Goal: Information Seeking & Learning: Learn about a topic

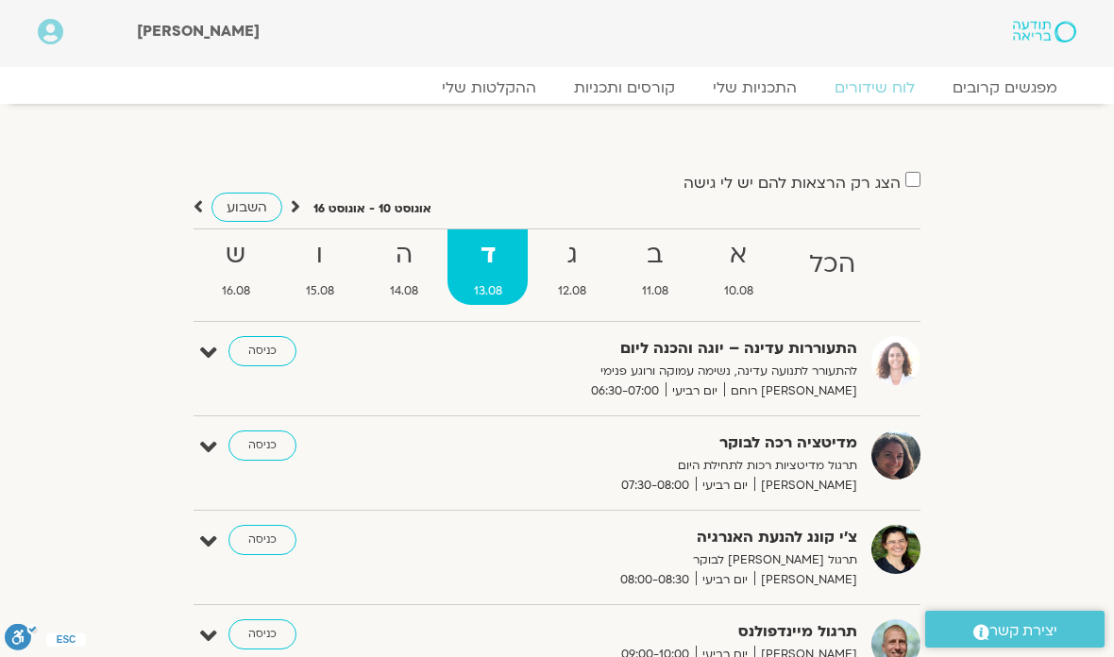
click at [504, 78] on link "ההקלטות שלי" at bounding box center [489, 87] width 132 height 19
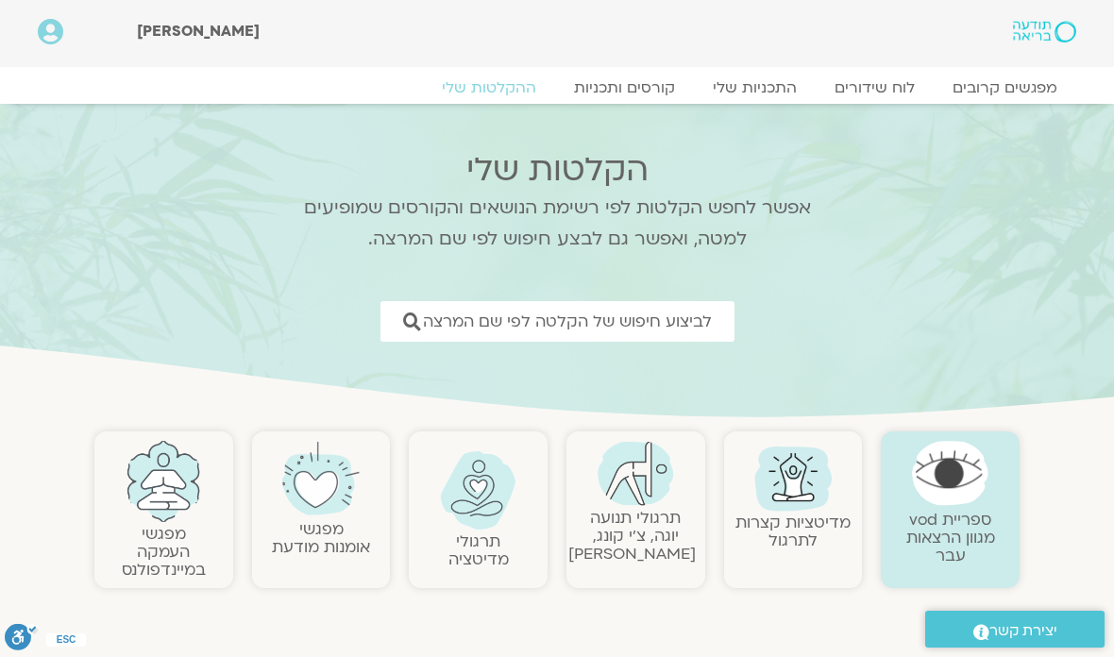
click at [692, 328] on span "לביצוע חיפוש של הקלטה לפי שם המרצה" at bounding box center [567, 322] width 289 height 18
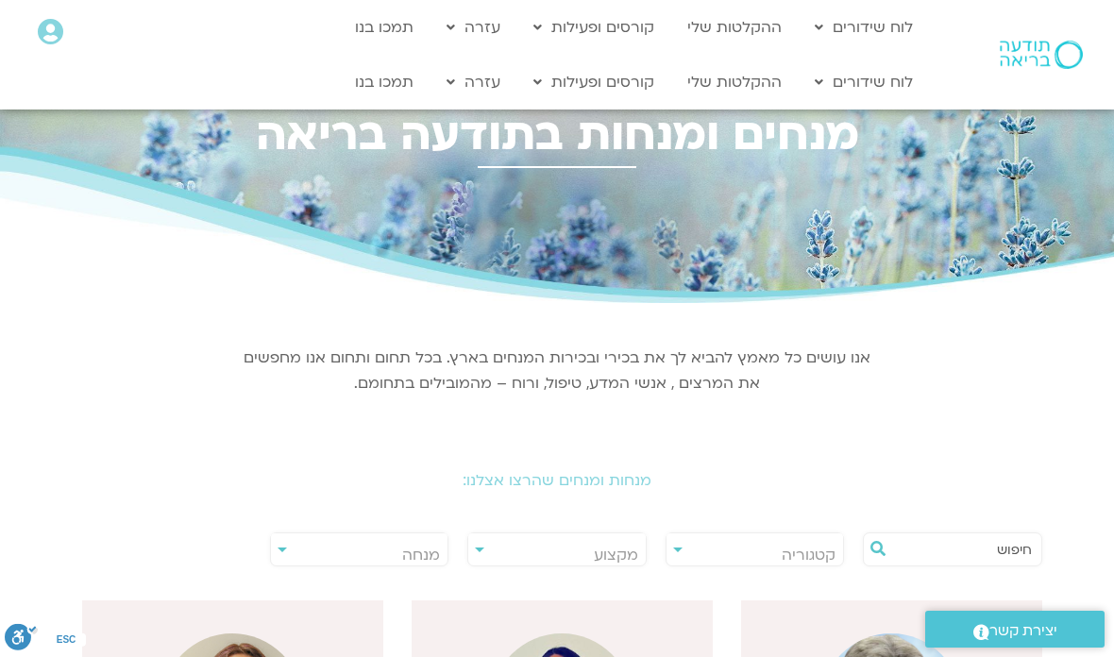
click at [1021, 548] on input "text" at bounding box center [962, 550] width 140 height 32
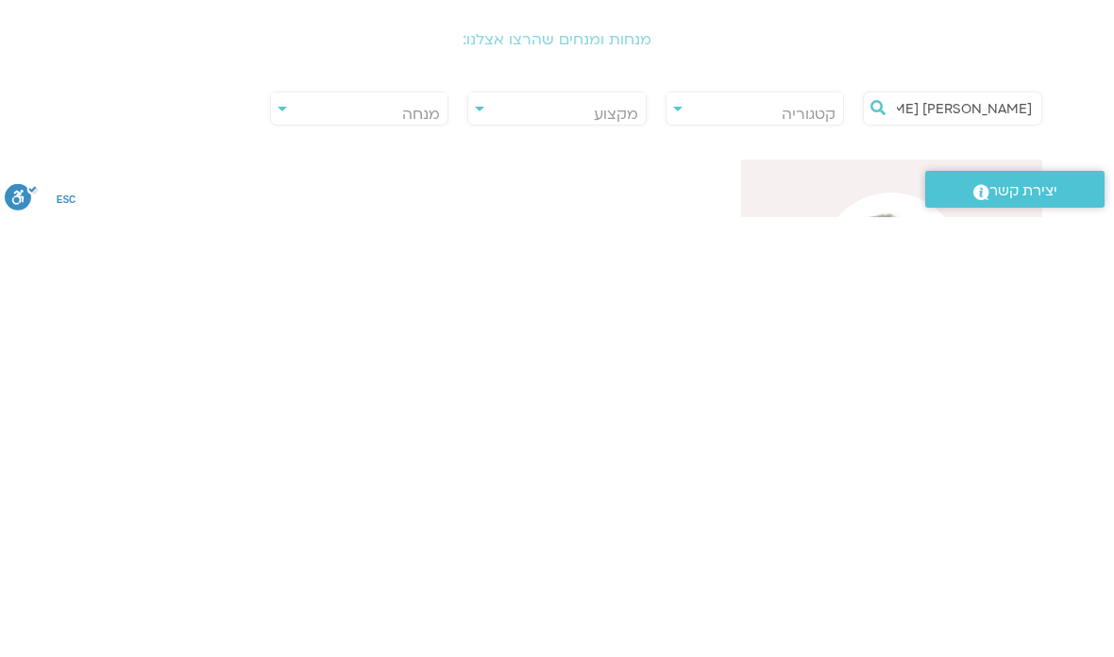
scroll to position [441, 0]
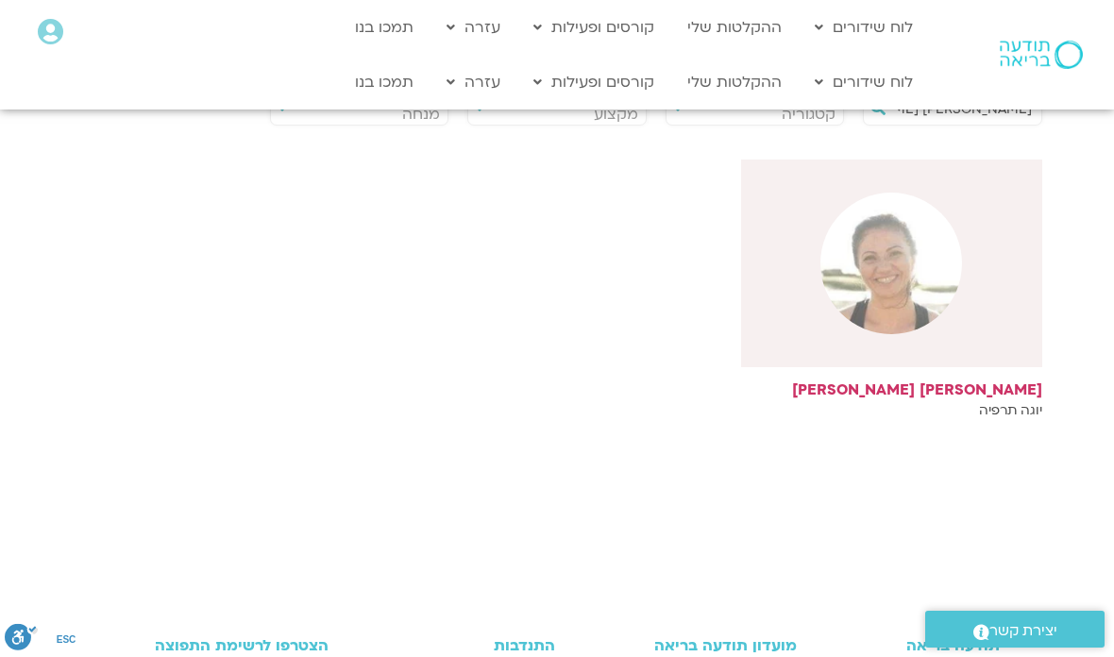
type input "[PERSON_NAME] [PERSON_NAME]"
click at [873, 290] on img at bounding box center [892, 264] width 142 height 142
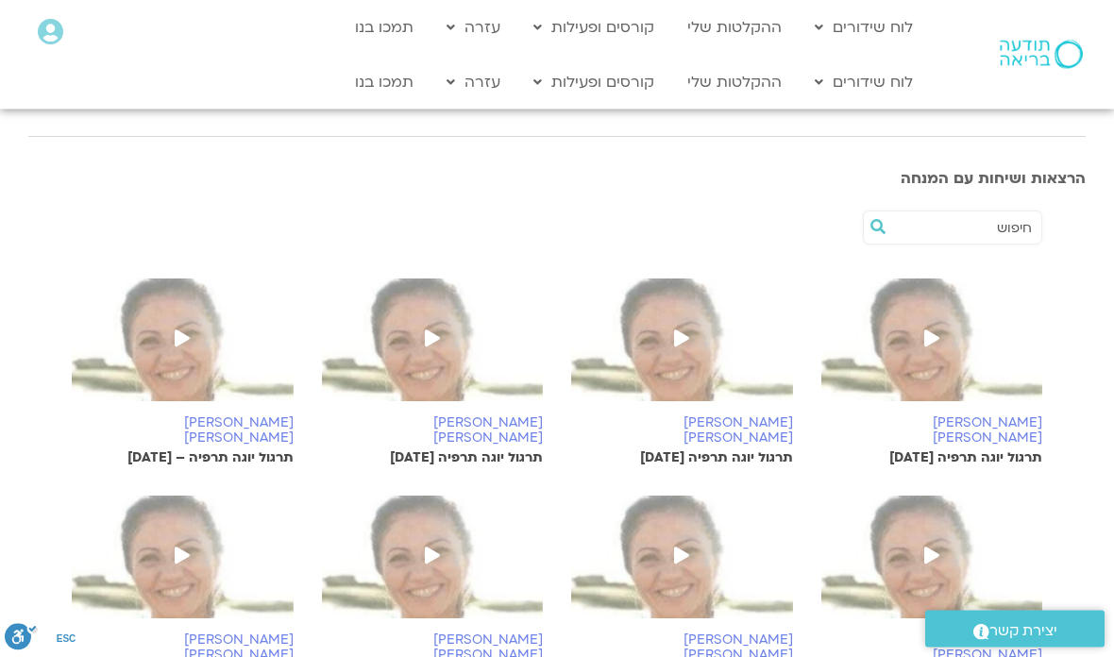
scroll to position [420, 0]
click at [941, 331] on span at bounding box center [932, 339] width 34 height 34
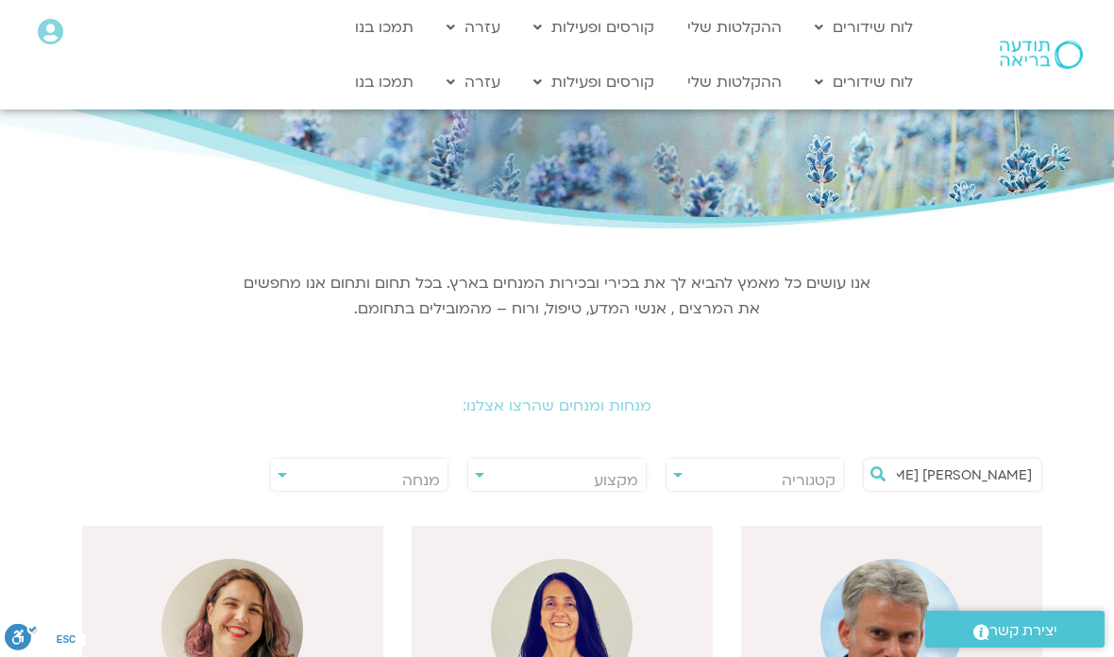
click at [979, 476] on input "[PERSON_NAME] [PERSON_NAME]" at bounding box center [962, 475] width 140 height 32
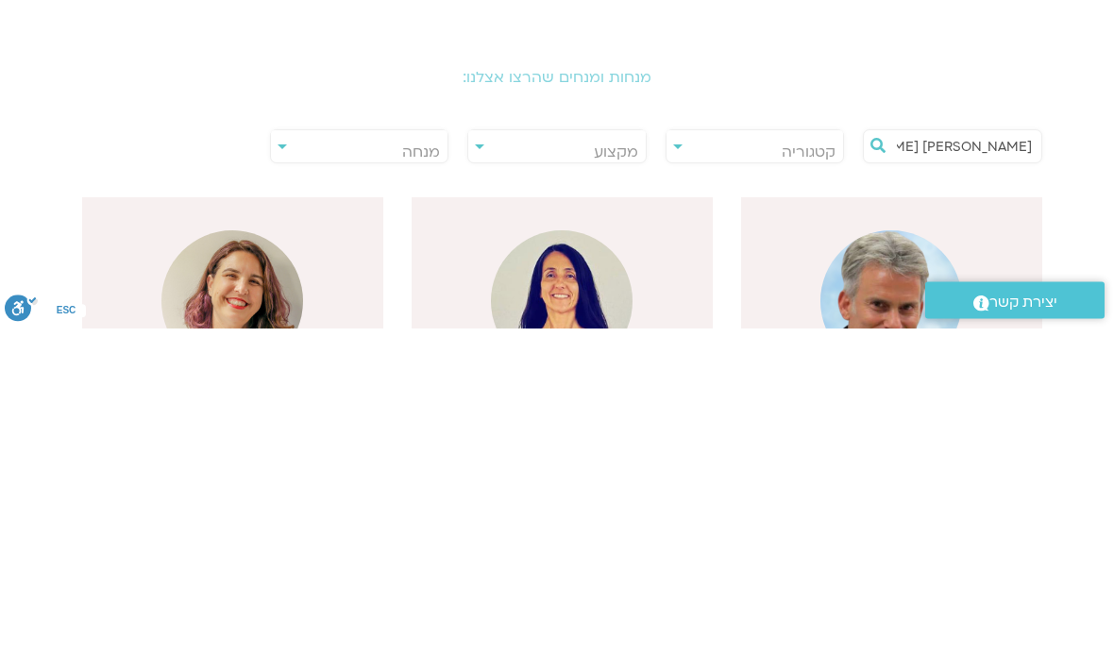
click at [874, 460] on button at bounding box center [878, 477] width 28 height 34
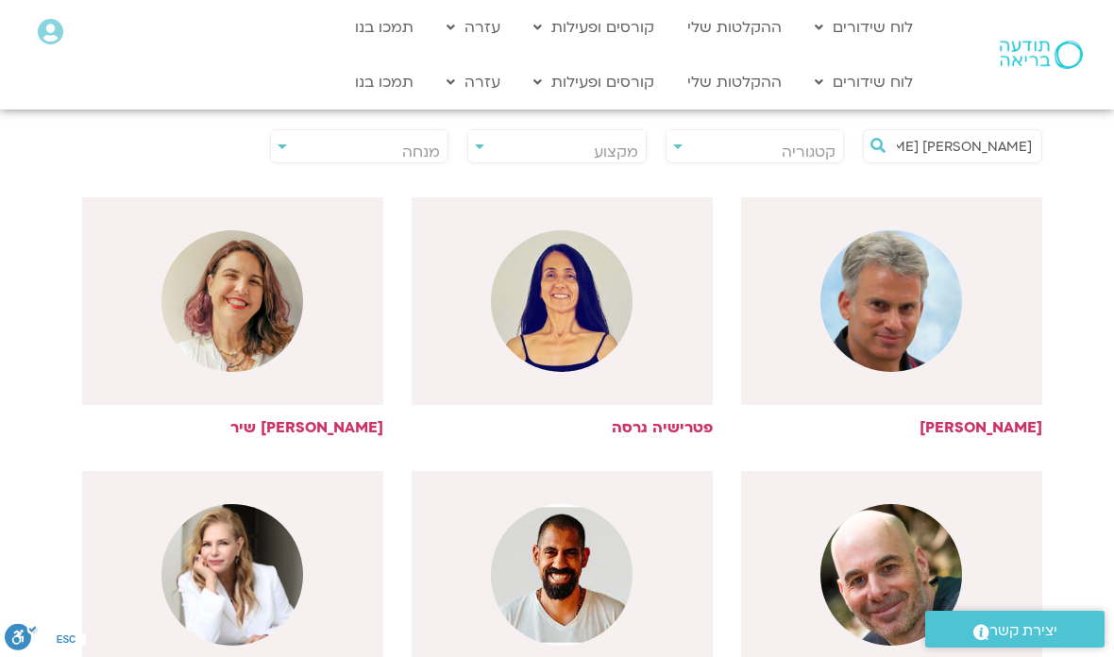
click at [884, 140] on icon at bounding box center [878, 145] width 15 height 15
click at [882, 144] on icon at bounding box center [878, 145] width 15 height 15
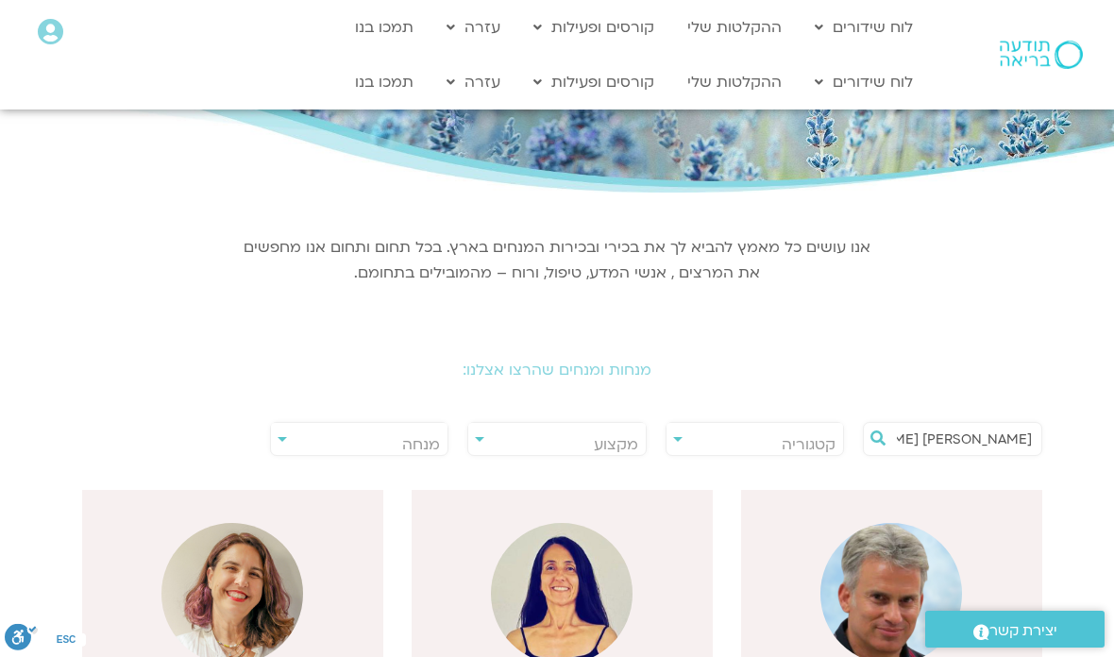
scroll to position [138, 0]
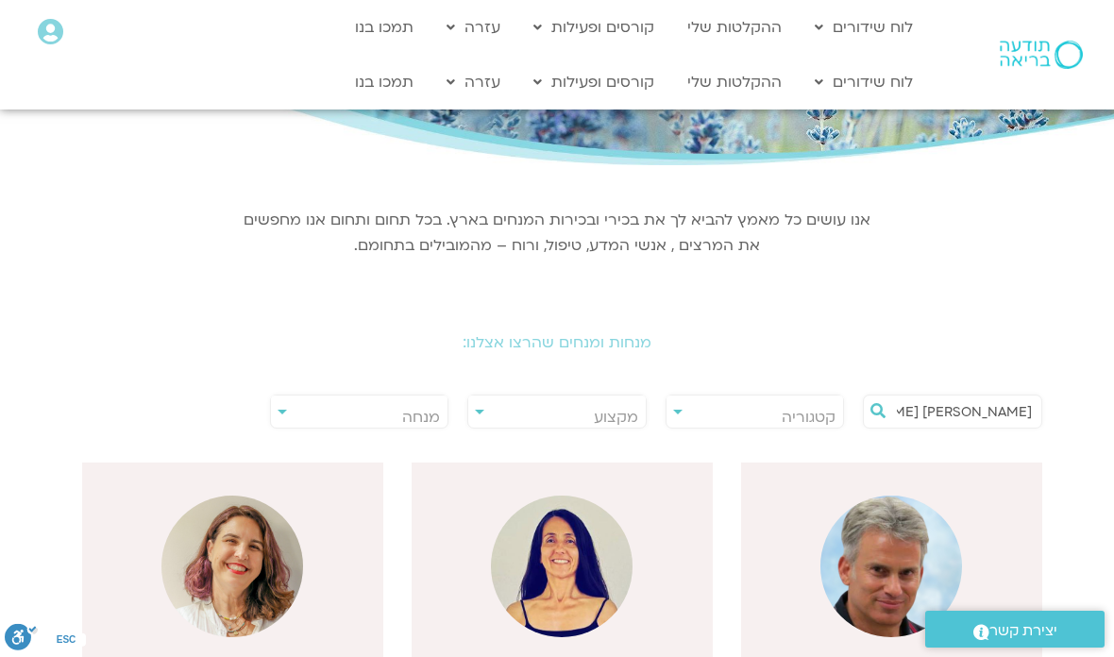
click at [966, 407] on input "[PERSON_NAME] [PERSON_NAME]" at bounding box center [962, 412] width 140 height 32
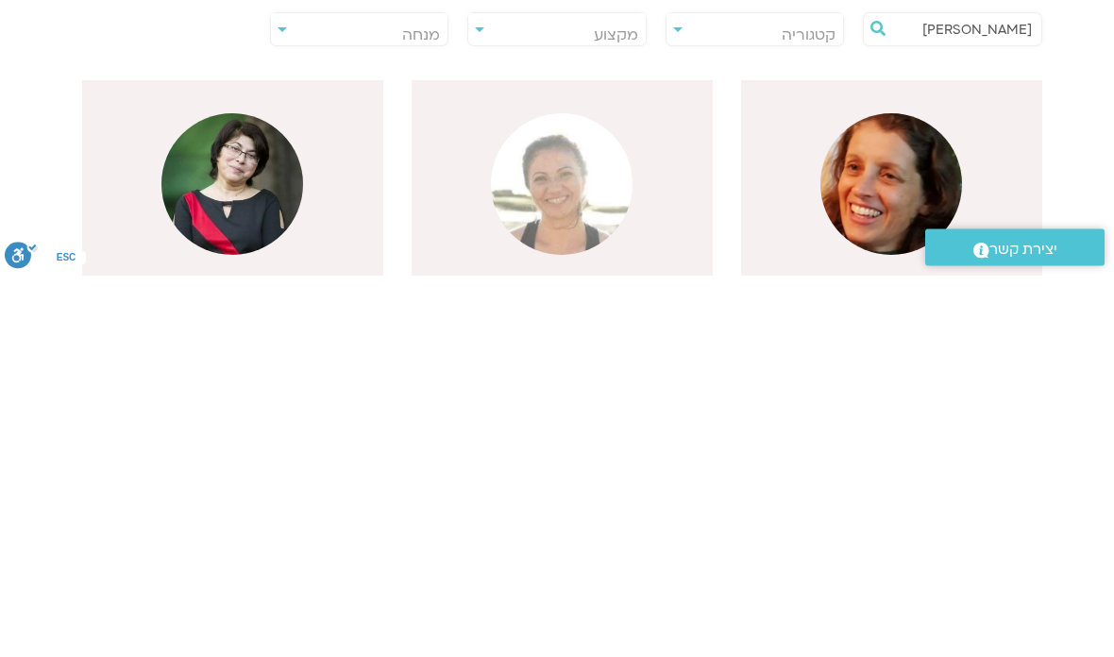
type input "[PERSON_NAME]"
click at [578, 496] on img at bounding box center [562, 567] width 142 height 142
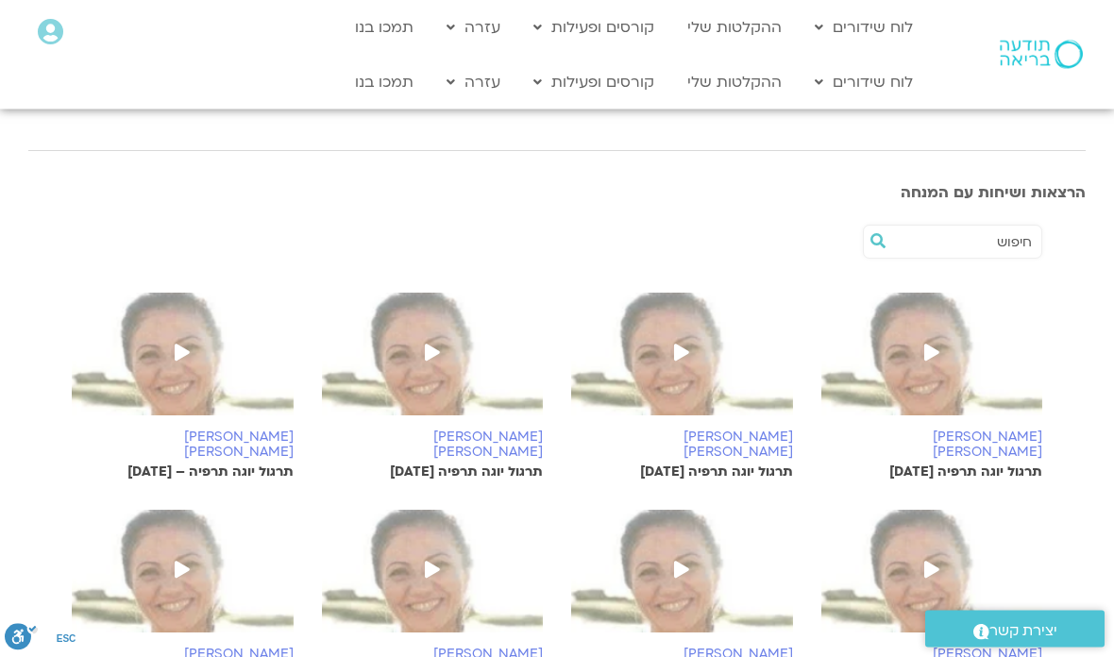
scroll to position [415, 0]
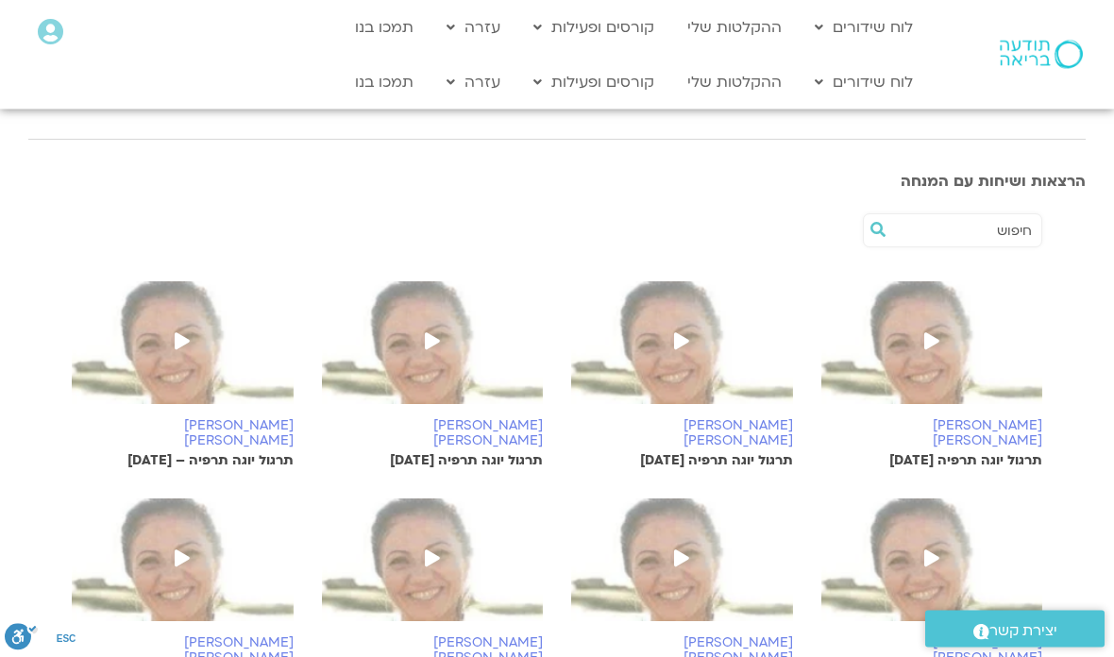
click at [692, 343] on span at bounding box center [682, 344] width 34 height 34
click at [685, 333] on icon at bounding box center [681, 341] width 15 height 17
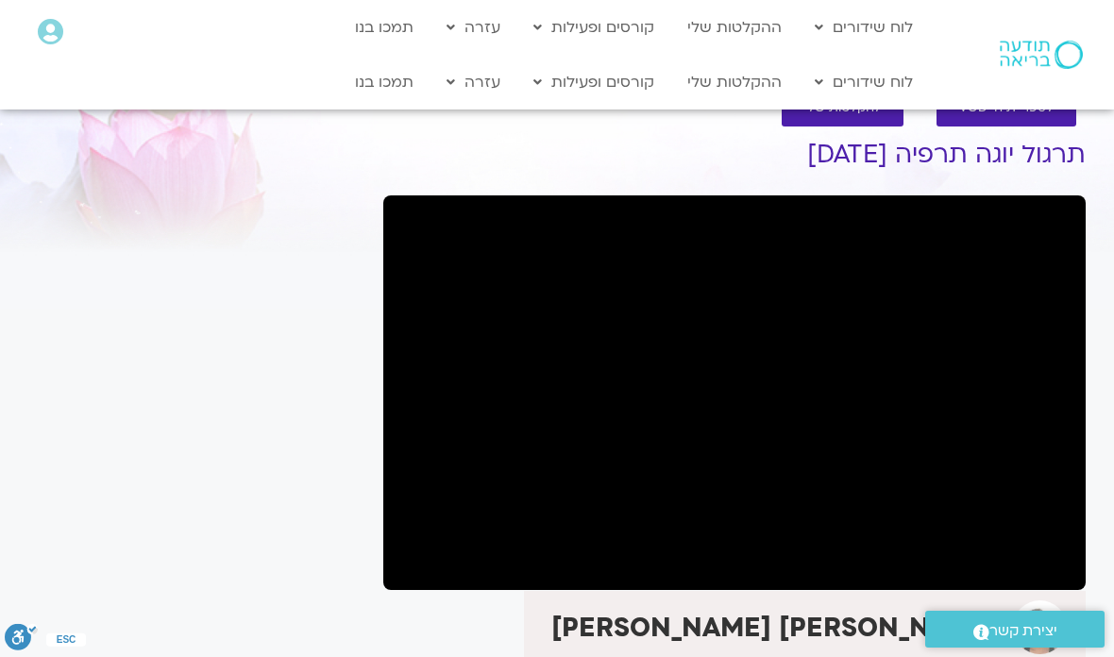
click at [1092, 593] on div "לספריית ה-VOD להקלטות שלי תרגול יוגה תרפיה 27.7.25 סיגל כהן 0542283014 הצטרפות …" at bounding box center [734, 528] width 721 height 915
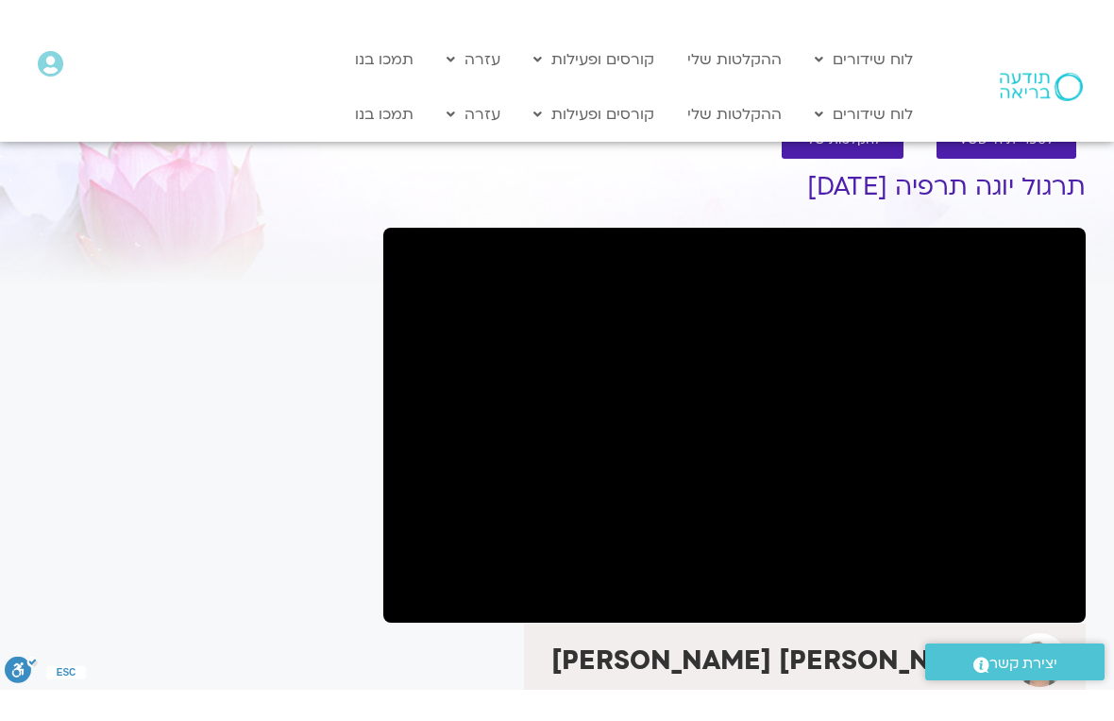
scroll to position [23, 0]
